Goal: Task Accomplishment & Management: Manage account settings

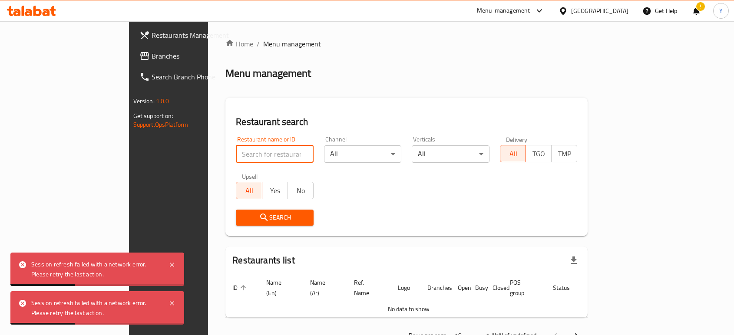
scroll to position [19, 0]
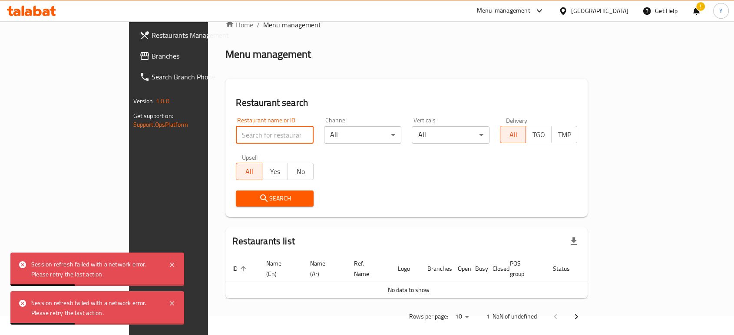
drag, startPoint x: 0, startPoint y: 0, endPoint x: 227, endPoint y: 132, distance: 262.6
click at [236, 132] on input "search" at bounding box center [275, 134] width 78 height 17
type input "t"
type input "maya"
click button "Search" at bounding box center [275, 199] width 78 height 16
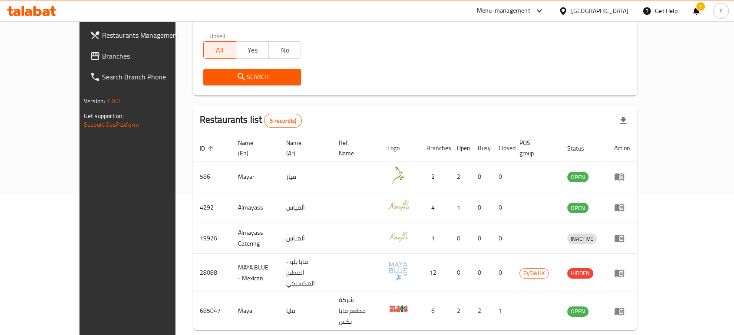
scroll to position [148, 0]
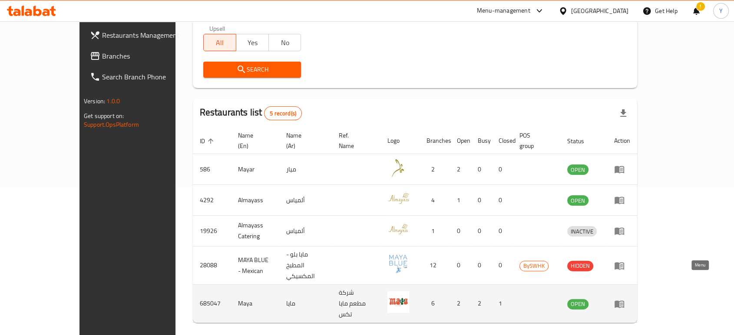
click at [624, 300] on icon "enhanced table" at bounding box center [619, 303] width 10 height 7
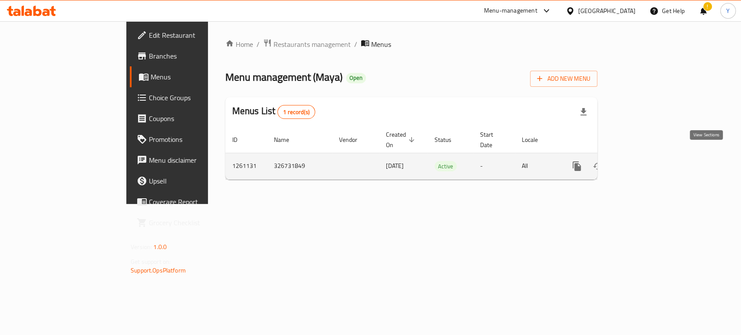
click at [645, 161] on icon "enhanced table" at bounding box center [639, 166] width 10 height 10
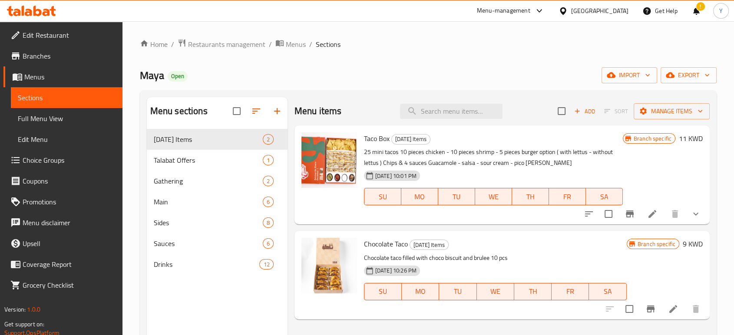
click at [393, 82] on div "Maya Open import export" at bounding box center [428, 75] width 576 height 16
click at [221, 39] on span "Restaurants management" at bounding box center [226, 44] width 77 height 10
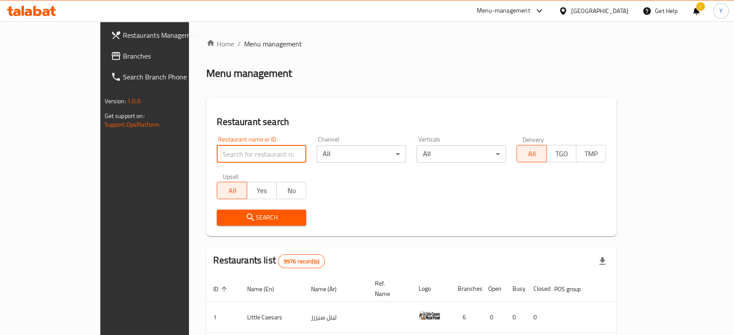
click at [217, 153] on input "search" at bounding box center [261, 153] width 89 height 17
type input "great burger"
click button "Search" at bounding box center [261, 218] width 89 height 16
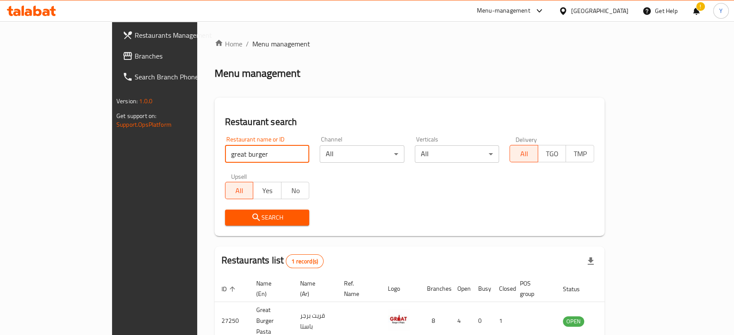
scroll to position [35, 0]
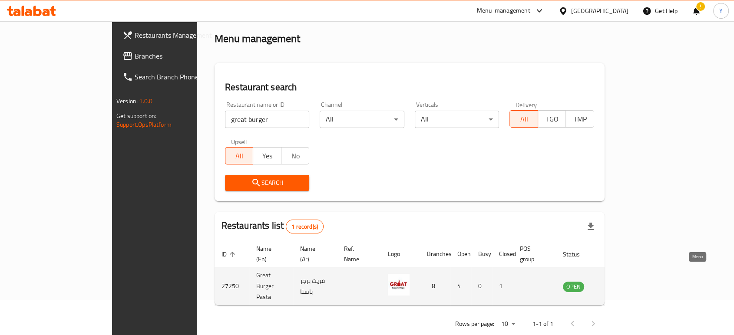
click at [618, 283] on icon "enhanced table" at bounding box center [614, 286] width 10 height 7
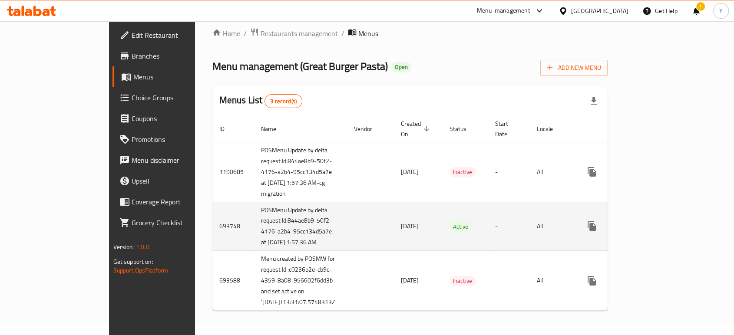
scroll to position [43, 0]
click at [658, 222] on icon "enhanced table" at bounding box center [654, 226] width 8 height 8
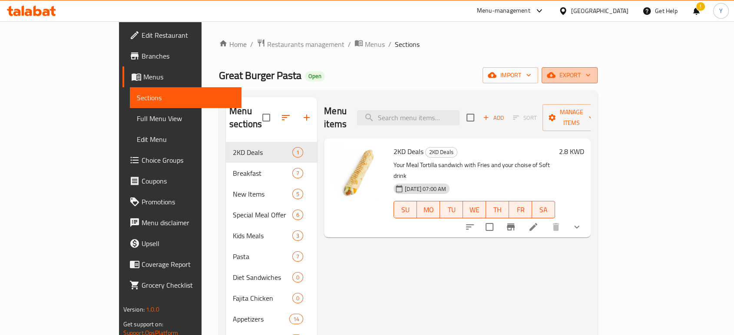
click at [592, 78] on icon "button" at bounding box center [587, 75] width 9 height 9
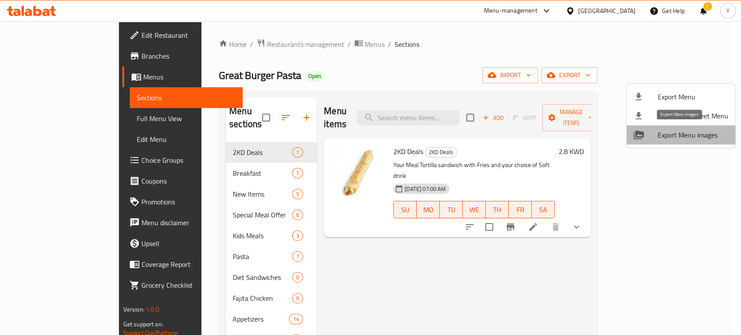
click at [684, 131] on span "Export Menu images" at bounding box center [693, 135] width 71 height 10
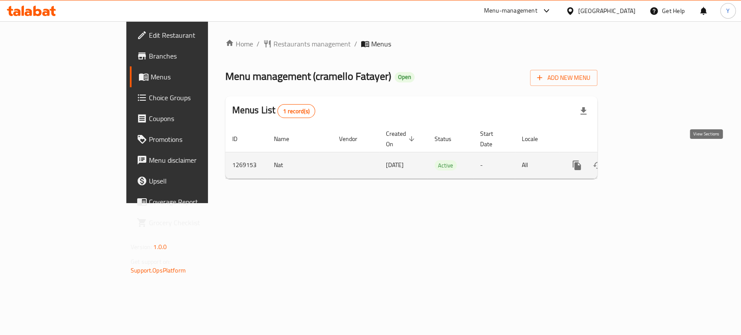
click at [645, 160] on icon "enhanced table" at bounding box center [639, 165] width 10 height 10
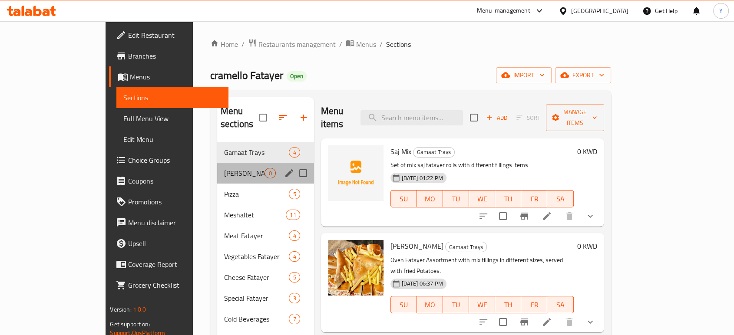
click at [217, 163] on div "[PERSON_NAME] 0" at bounding box center [265, 173] width 97 height 21
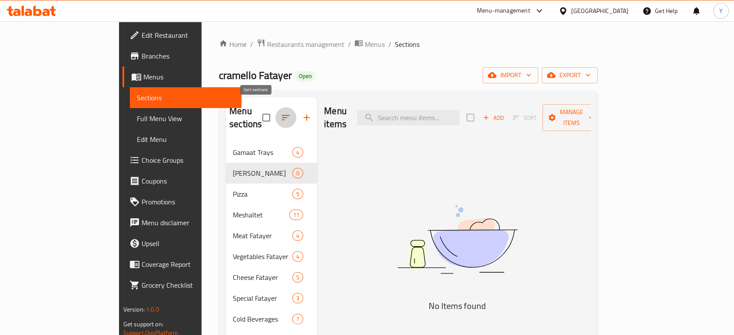
click at [280, 113] on icon "button" at bounding box center [285, 117] width 10 height 10
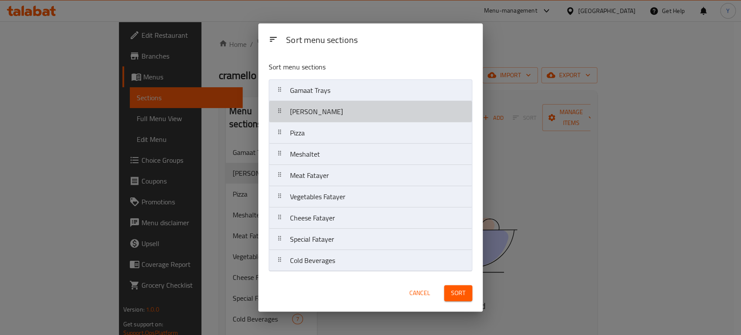
drag, startPoint x: 303, startPoint y: 110, endPoint x: 307, endPoint y: 88, distance: 22.5
click at [307, 88] on nav "Gamaat Trays Fatayer Modawar Pizza Meshaltet Meat Fatayer Vegetables Fatayer Ch…" at bounding box center [371, 175] width 204 height 192
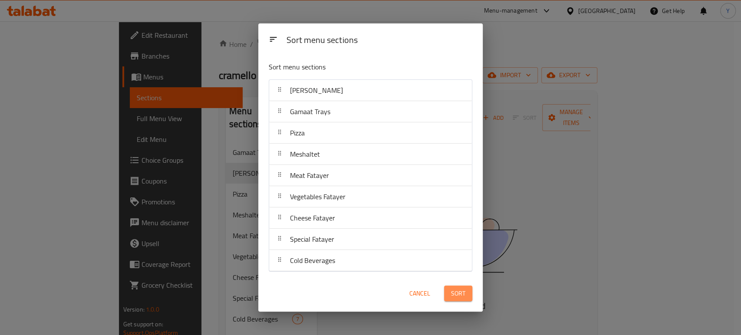
click at [466, 294] on button "Sort" at bounding box center [458, 294] width 28 height 16
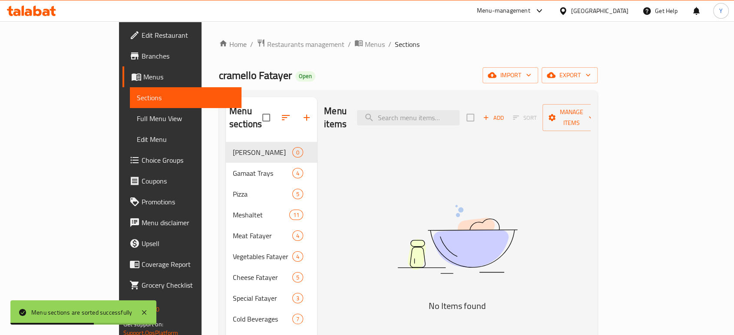
click at [219, 78] on span "cramello Fatayer" at bounding box center [255, 76] width 73 height 20
copy span "cramello Fatayer"
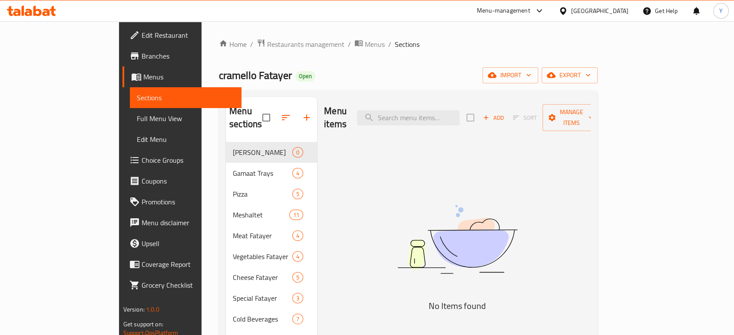
click at [394, 161] on div "Menu items Add Sort Manage items No Items found" at bounding box center [453, 264] width 273 height 335
click at [267, 40] on span "Restaurants management" at bounding box center [305, 44] width 77 height 10
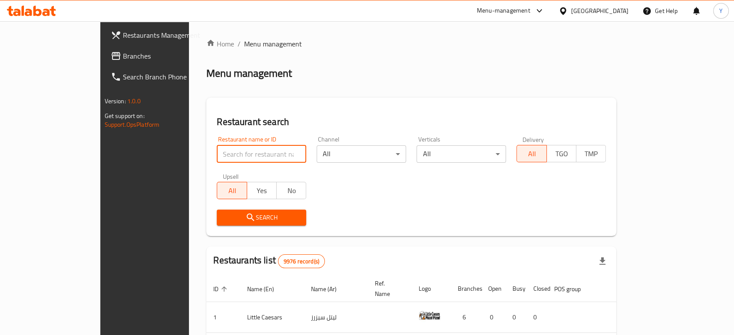
click at [217, 152] on input "search" at bounding box center [261, 153] width 89 height 17
type input "ك"
paste input "cramello Fatayer"
type input "cramello Fatayer"
click button "Search" at bounding box center [261, 218] width 89 height 16
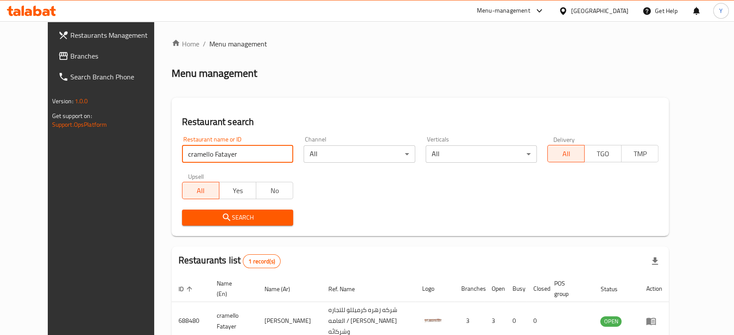
scroll to position [44, 0]
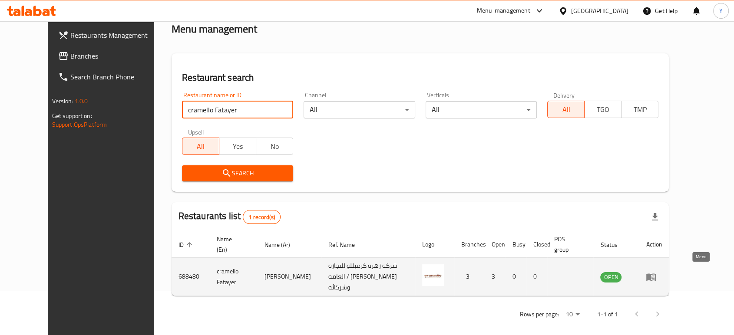
click at [655, 275] on icon "enhanced table" at bounding box center [651, 276] width 10 height 7
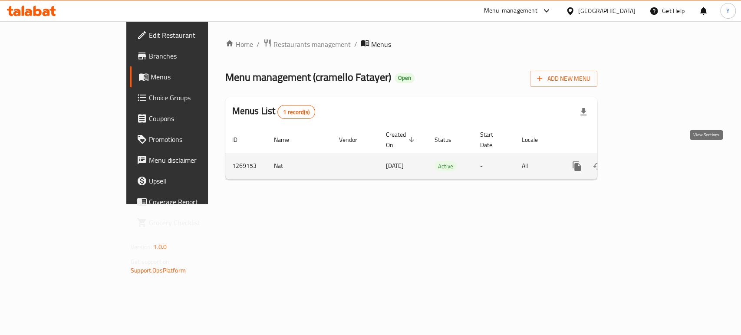
click at [650, 161] on link "enhanced table" at bounding box center [639, 166] width 21 height 21
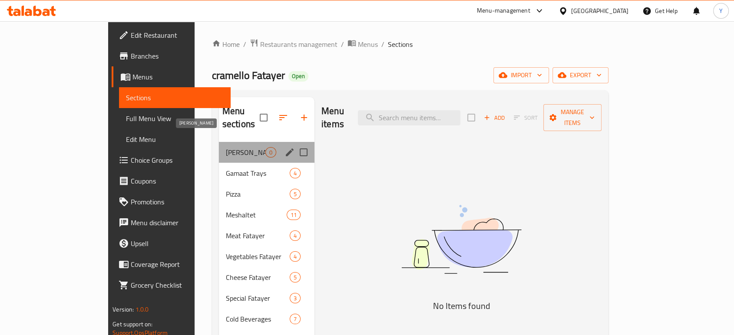
click at [226, 147] on span "Fatayer Modawar" at bounding box center [245, 152] width 39 height 10
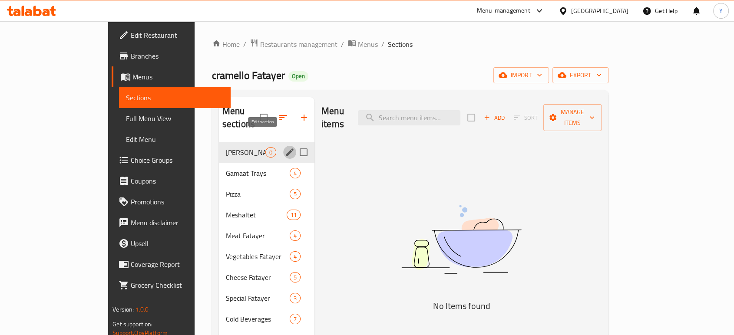
click at [284, 147] on icon "edit" at bounding box center [289, 152] width 10 height 10
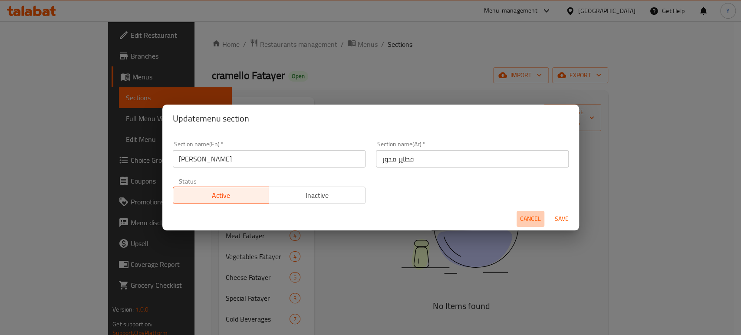
click at [535, 221] on span "Cancel" at bounding box center [530, 219] width 21 height 11
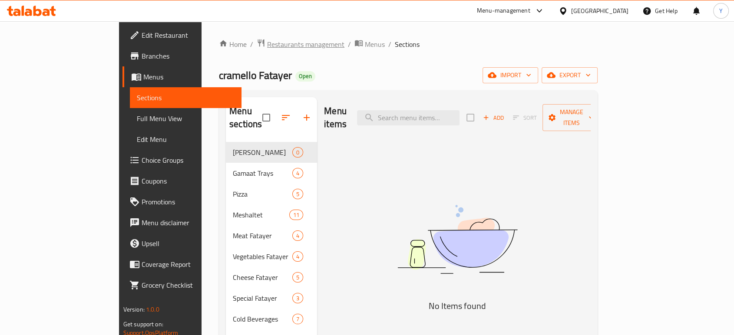
click at [267, 47] on span "Restaurants management" at bounding box center [305, 44] width 77 height 10
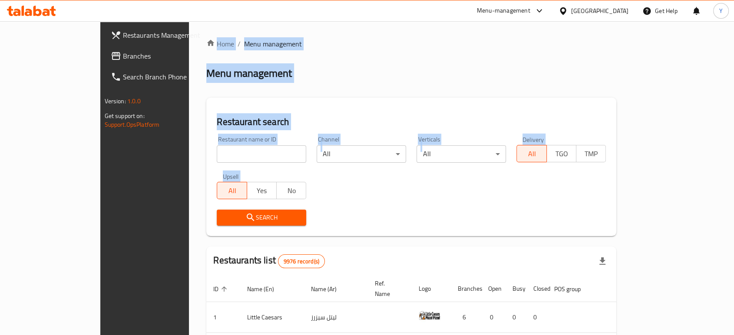
drag, startPoint x: 135, startPoint y: 35, endPoint x: 315, endPoint y: 196, distance: 241.7
click at [315, 196] on div "Home / Menu management Menu management Restaurant search Restaurant name or ID …" at bounding box center [411, 304] width 444 height 566
click at [315, 196] on div "Restaurant name or ID Restaurant name or ID Channel All ​ Verticals All ​ Deliv…" at bounding box center [410, 181] width 399 height 100
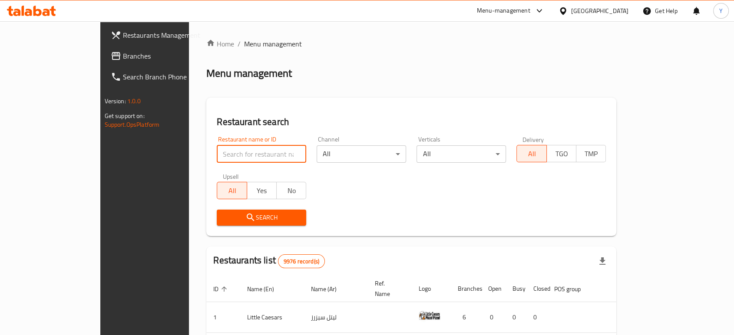
click at [243, 156] on input "search" at bounding box center [261, 153] width 89 height 17
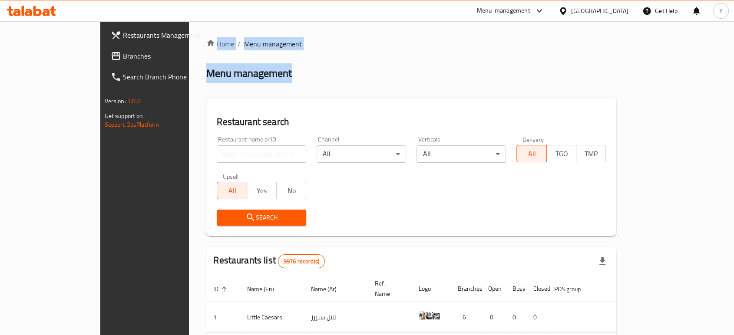
drag, startPoint x: 137, startPoint y: 36, endPoint x: 293, endPoint y: 80, distance: 162.3
click at [293, 80] on div "Home / Menu management Menu management Restaurant search Restaurant name or ID …" at bounding box center [411, 304] width 444 height 566
click at [293, 80] on div "Home / Menu management Menu management Restaurant search Restaurant name or ID …" at bounding box center [411, 304] width 410 height 531
